Goal: Check status: Check status

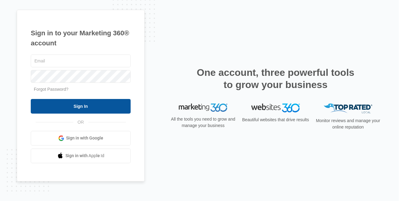
type input "[EMAIL_ADDRESS][PERSON_NAME][DOMAIN_NAME]"
click at [97, 105] on input "Sign In" at bounding box center [81, 106] width 100 height 15
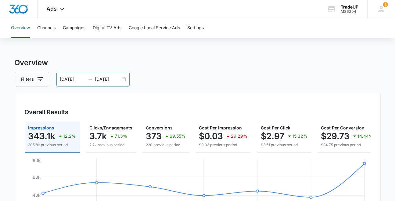
click at [122, 79] on div "[DATE] [DATE]" at bounding box center [92, 79] width 73 height 15
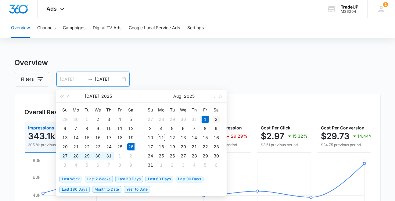
type input "[DATE]"
click at [216, 119] on div "2" at bounding box center [215, 119] width 7 height 7
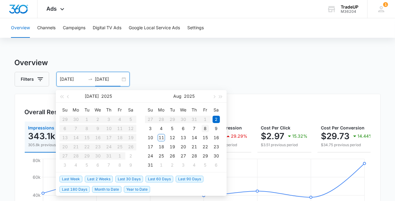
type input "[DATE]"
click at [205, 130] on div "8" at bounding box center [204, 128] width 7 height 7
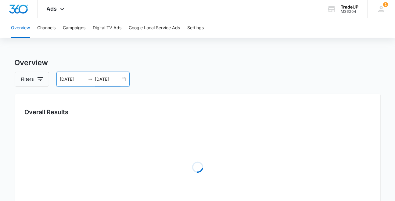
click at [161, 78] on div "Filters [DATE] [DATE]" at bounding box center [198, 79] width 366 height 15
click at [37, 80] on icon "button" at bounding box center [40, 79] width 7 height 7
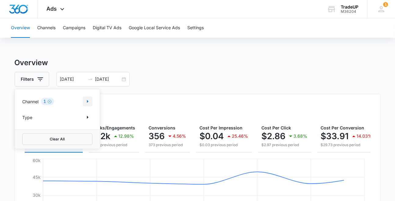
click at [86, 101] on icon "Show Channel filters" at bounding box center [87, 101] width 7 height 7
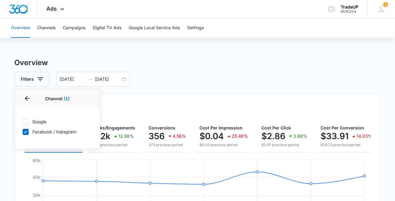
click at [23, 120] on icon at bounding box center [25, 121] width 5 height 5
click at [23, 122] on input "Google" at bounding box center [22, 122] width 0 height 0
checkbox input "true"
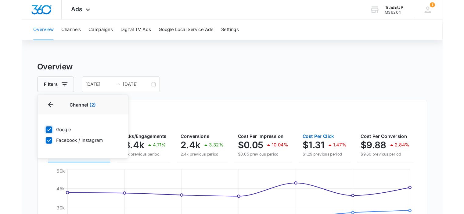
scroll to position [0, 82]
